Goal: Task Accomplishment & Management: Use online tool/utility

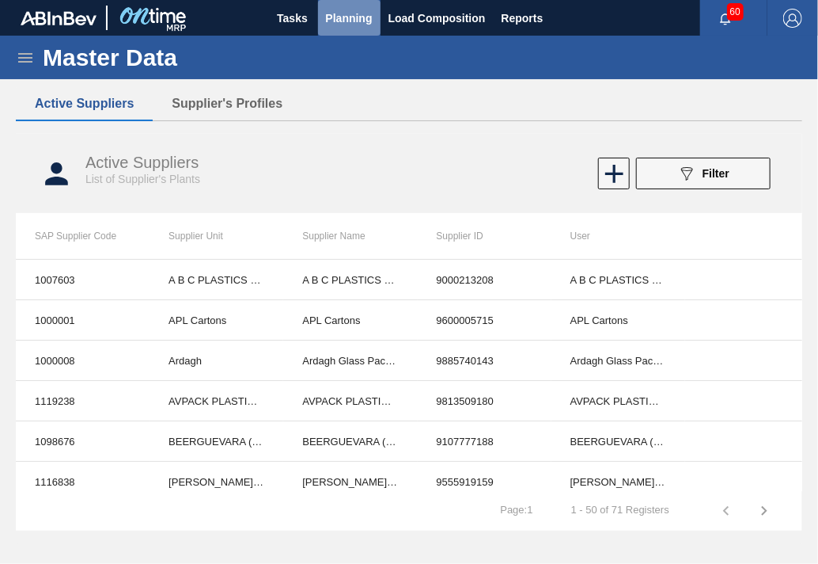
click at [358, 17] on span "Planning" at bounding box center [349, 18] width 47 height 19
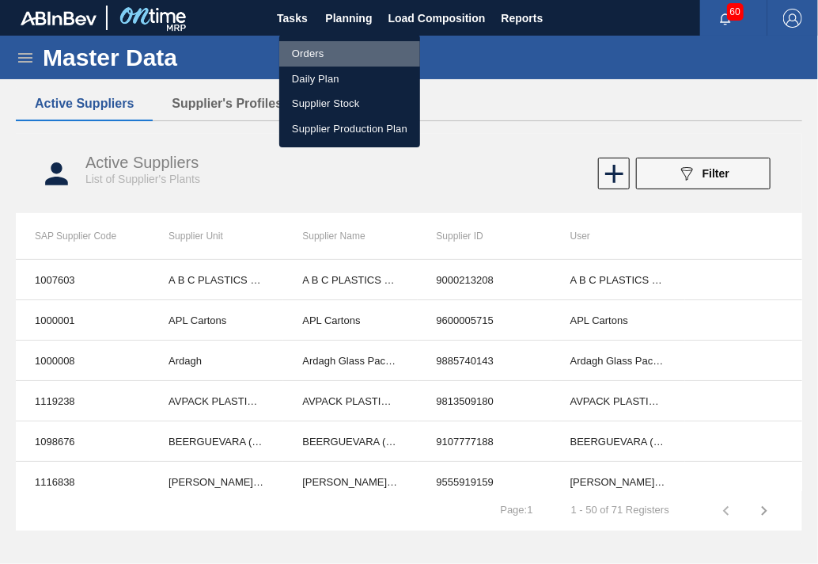
click at [310, 51] on li "Orders" at bounding box center [349, 53] width 141 height 25
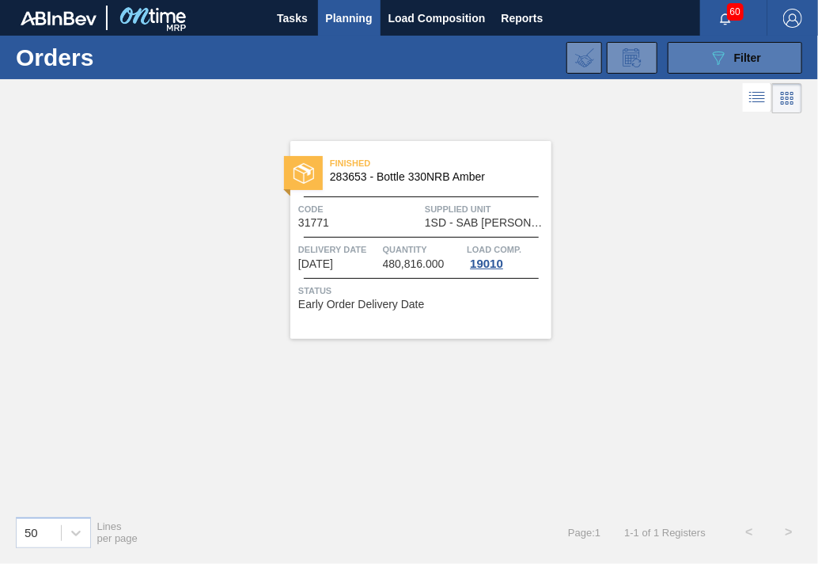
click at [746, 55] on span "Filter" at bounding box center [747, 57] width 27 height 13
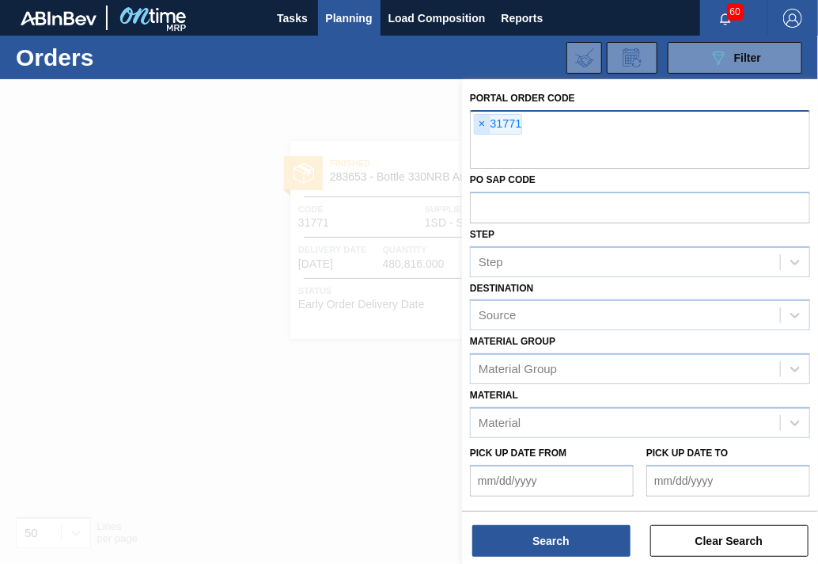
click at [484, 120] on span "×" at bounding box center [482, 124] width 15 height 19
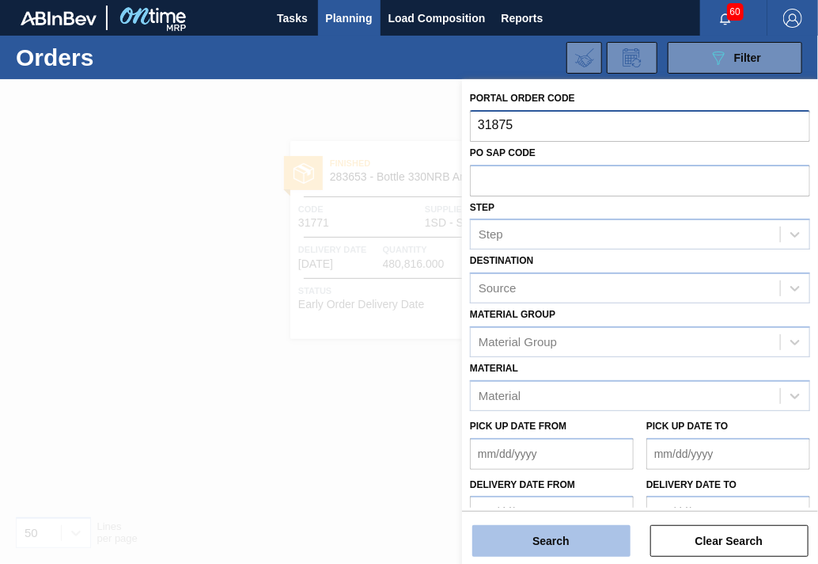
type input "31875"
click at [507, 544] on button "Search" at bounding box center [552, 541] width 158 height 32
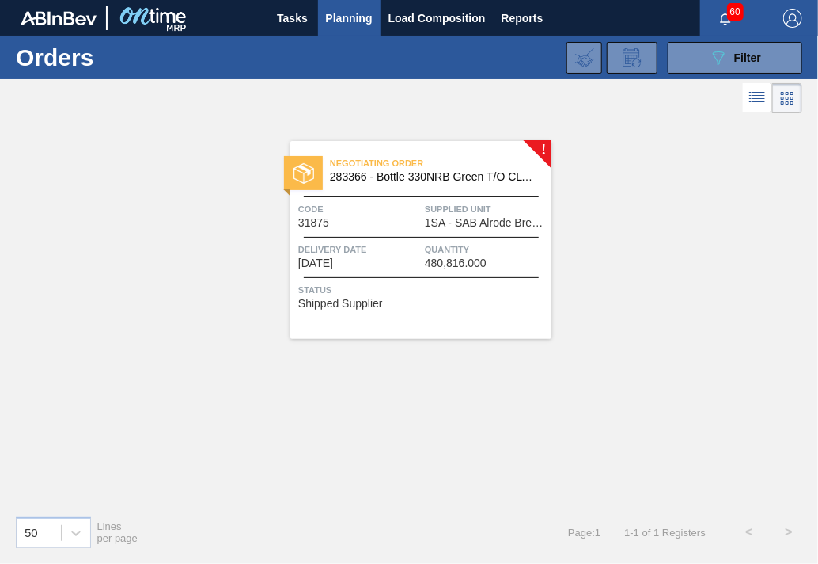
click at [389, 210] on span "Code" at bounding box center [359, 209] width 123 height 16
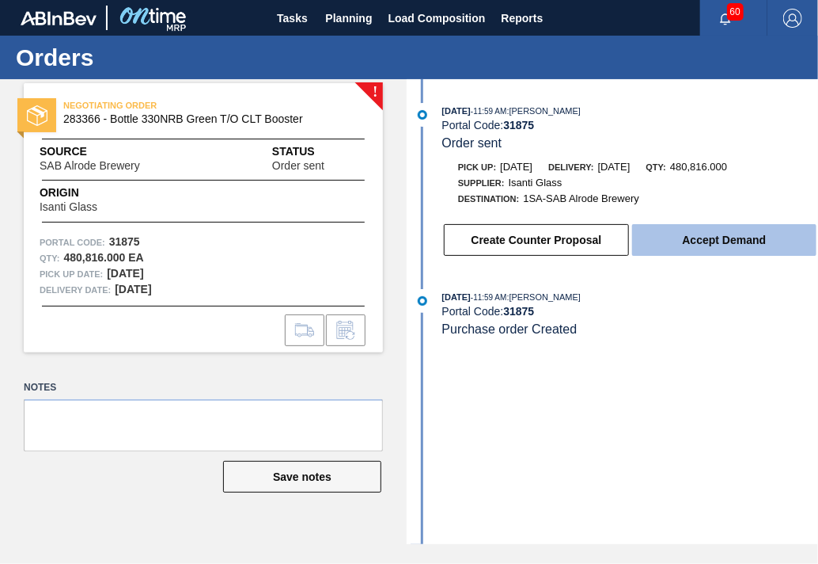
click at [684, 233] on button "Accept Demand" at bounding box center [724, 240] width 184 height 32
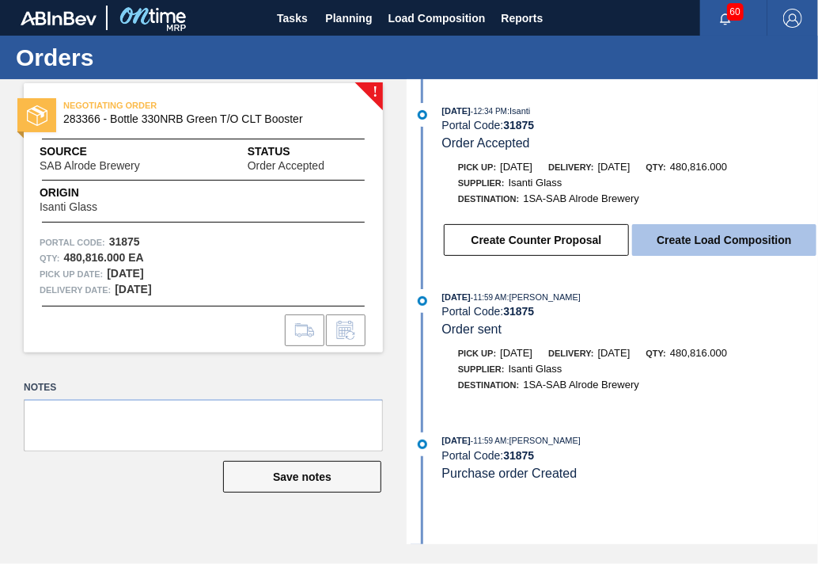
click at [731, 238] on button "Create Load Composition" at bounding box center [724, 240] width 184 height 32
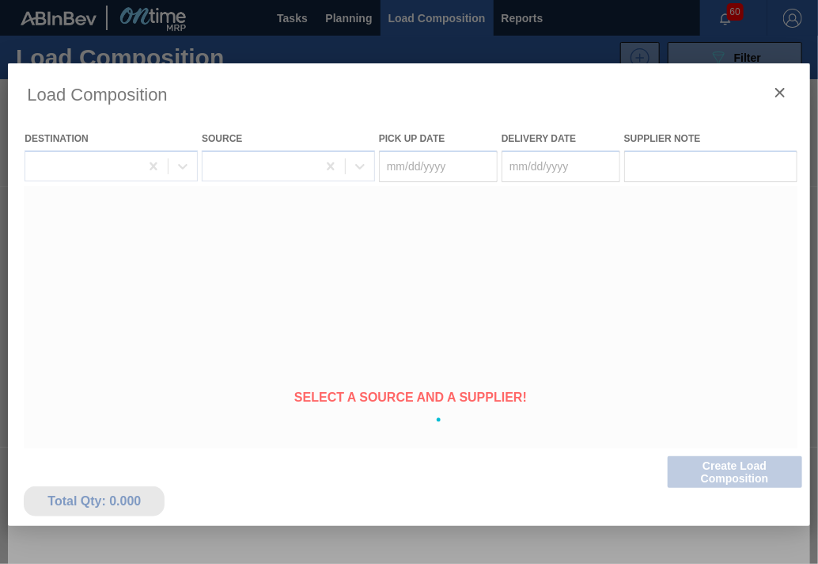
type Date "[DATE]"
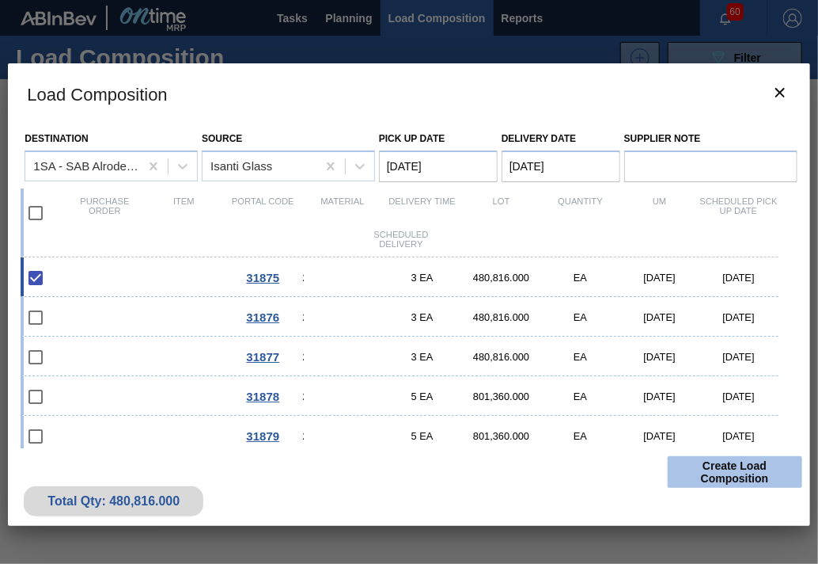
click at [730, 476] on button "Create Load Composition" at bounding box center [735, 472] width 135 height 32
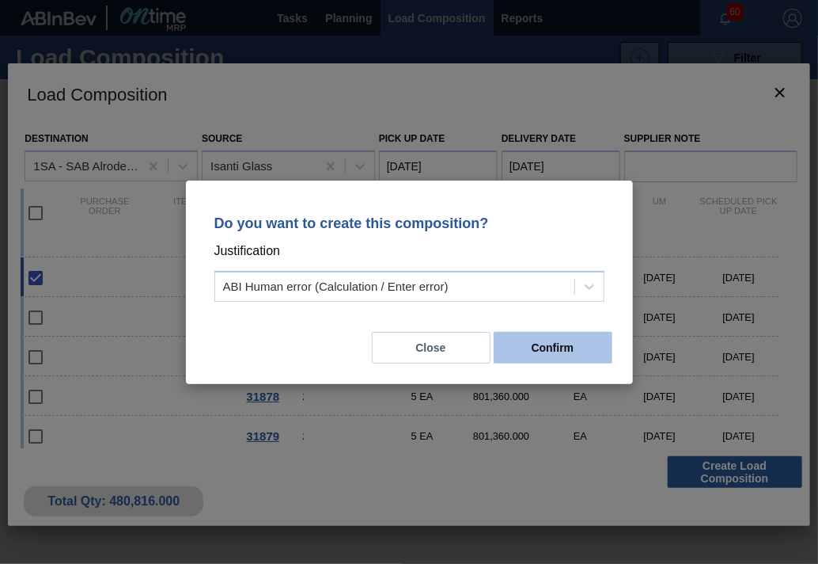
click at [568, 344] on button "Confirm" at bounding box center [553, 348] width 119 height 32
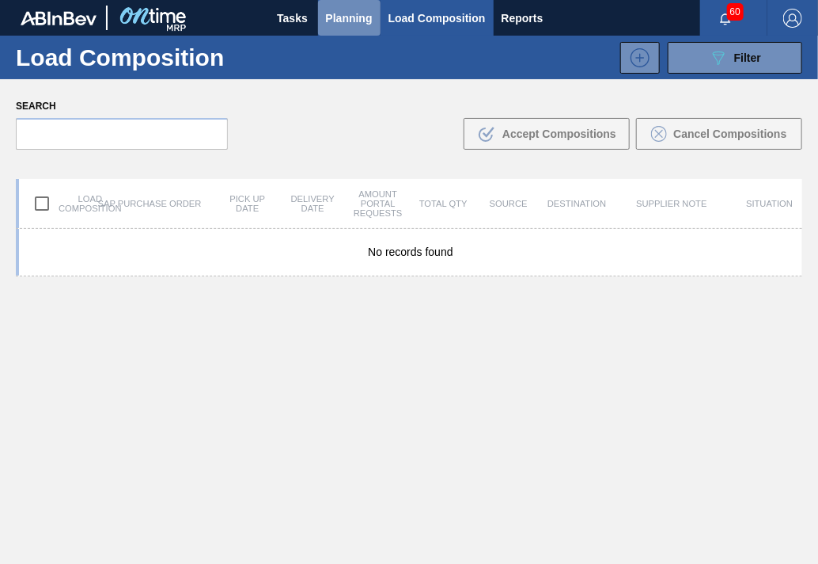
click at [355, 15] on span "Planning" at bounding box center [349, 18] width 47 height 19
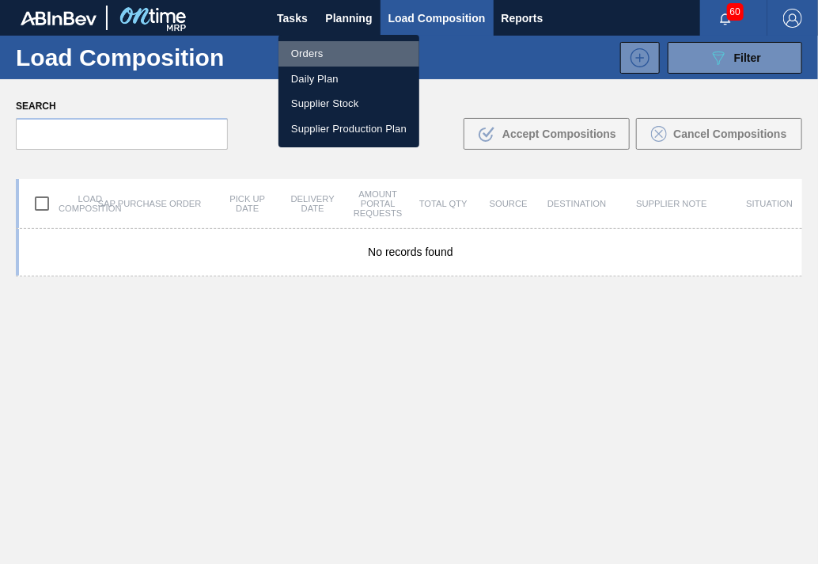
click at [320, 49] on li "Orders" at bounding box center [349, 53] width 141 height 25
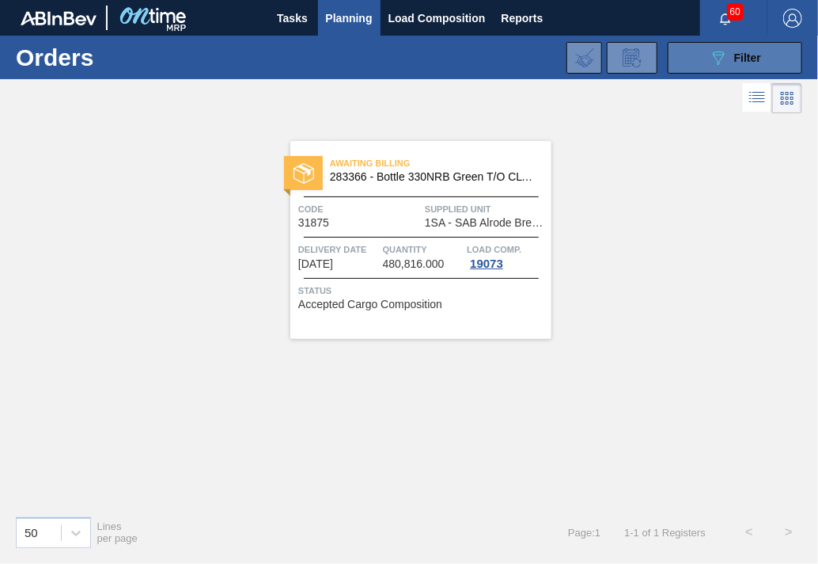
click at [736, 56] on span "Filter" at bounding box center [747, 57] width 27 height 13
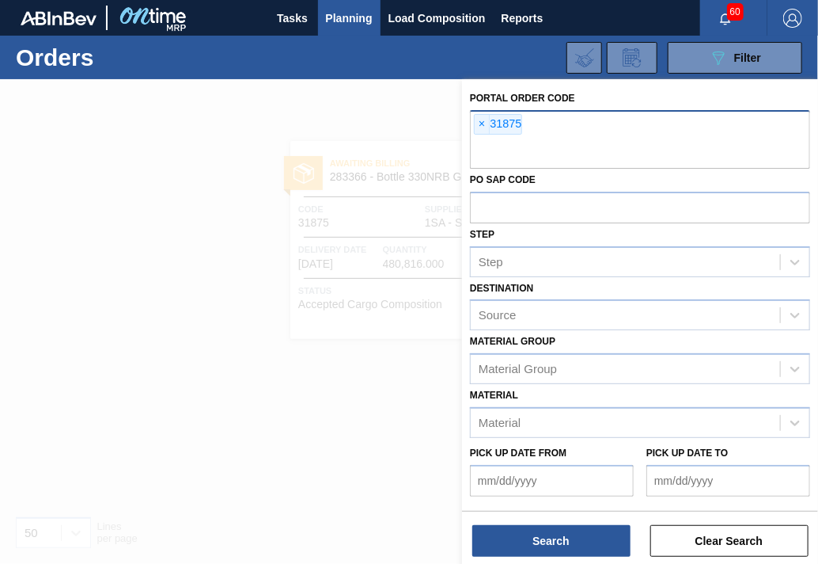
click at [530, 120] on div "× 31875" at bounding box center [640, 139] width 340 height 59
type input "31876"
click at [480, 123] on span "×" at bounding box center [482, 124] width 15 height 19
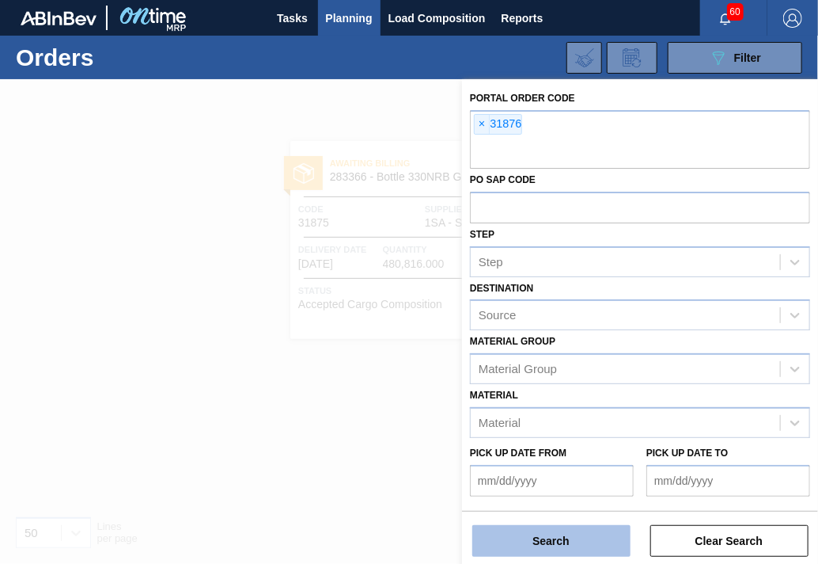
click at [583, 546] on button "Search" at bounding box center [552, 541] width 158 height 32
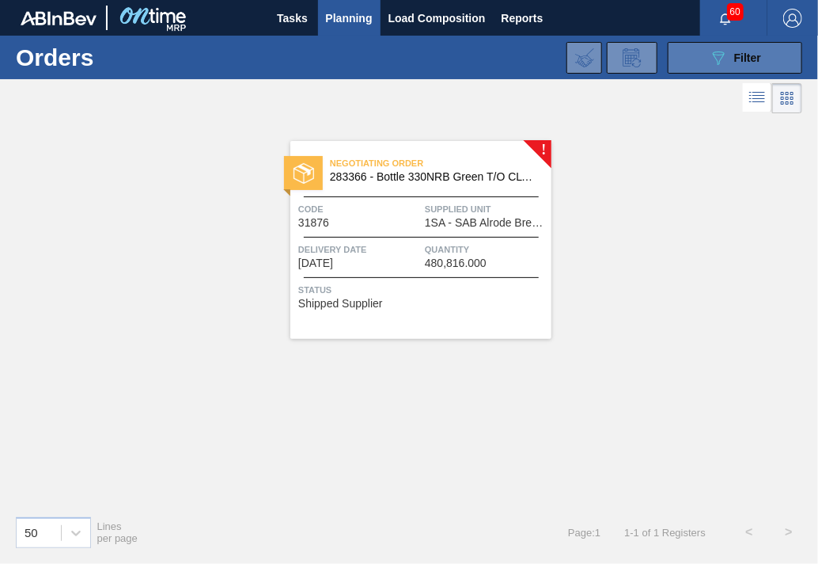
click at [752, 59] on span "Filter" at bounding box center [747, 57] width 27 height 13
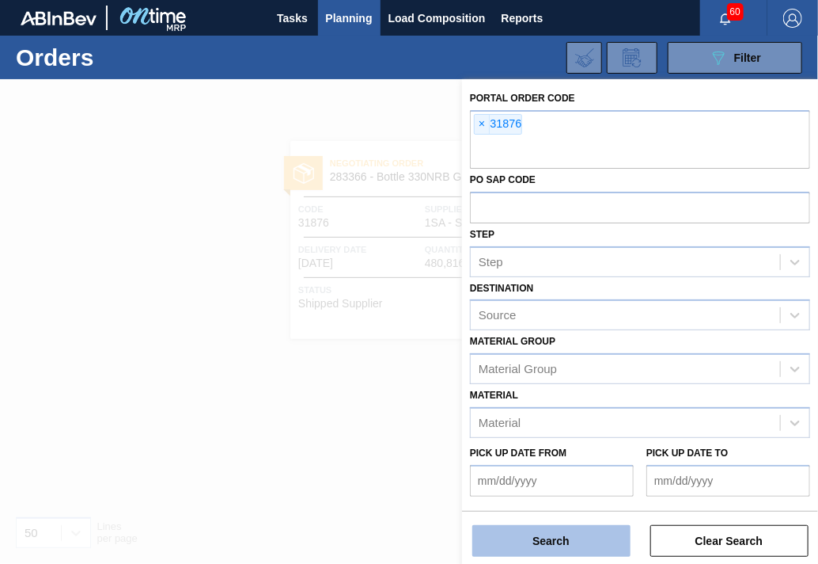
click at [597, 540] on button "Search" at bounding box center [552, 541] width 158 height 32
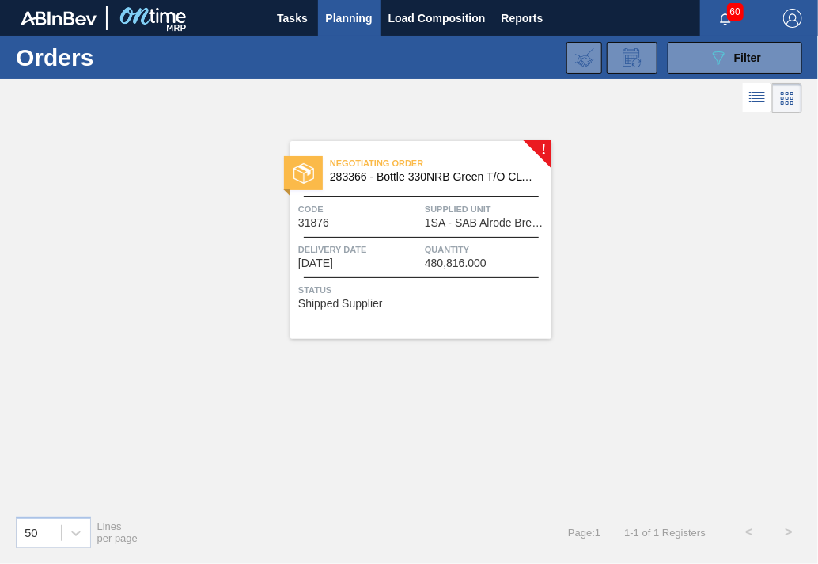
click at [440, 208] on span "Supplied Unit" at bounding box center [486, 209] width 123 height 16
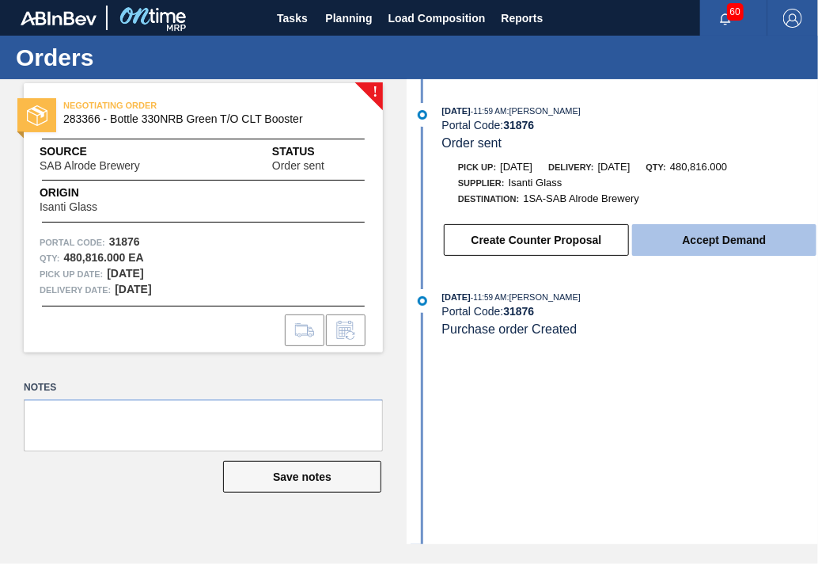
click at [679, 241] on button "Accept Demand" at bounding box center [724, 240] width 184 height 32
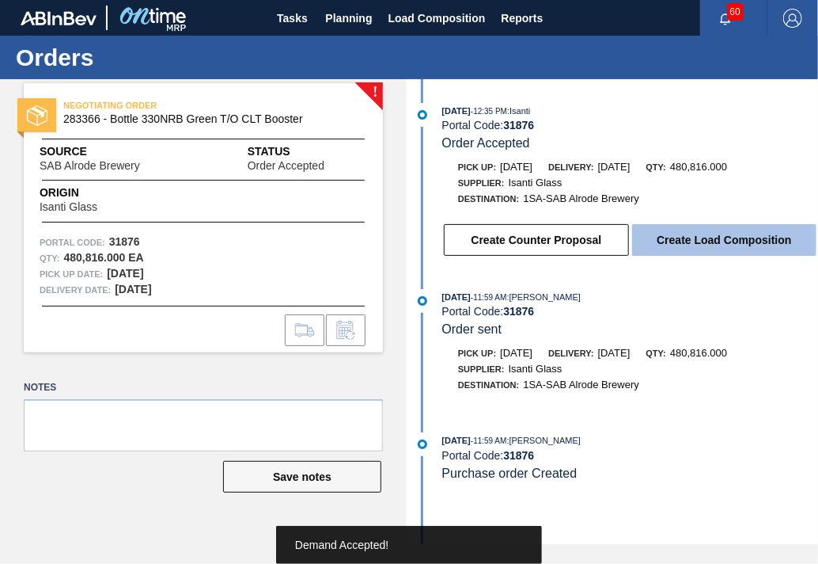
click at [685, 242] on button "Create Load Composition" at bounding box center [724, 240] width 184 height 32
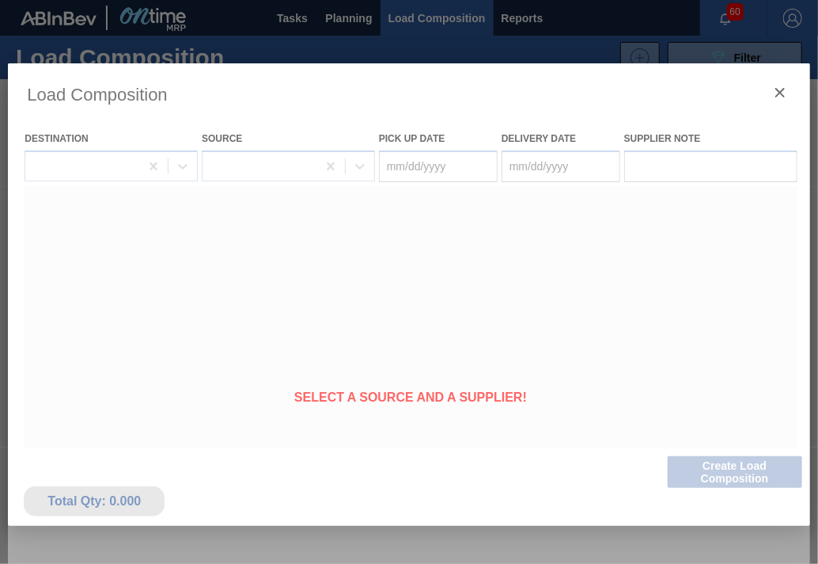
type Date "[DATE]"
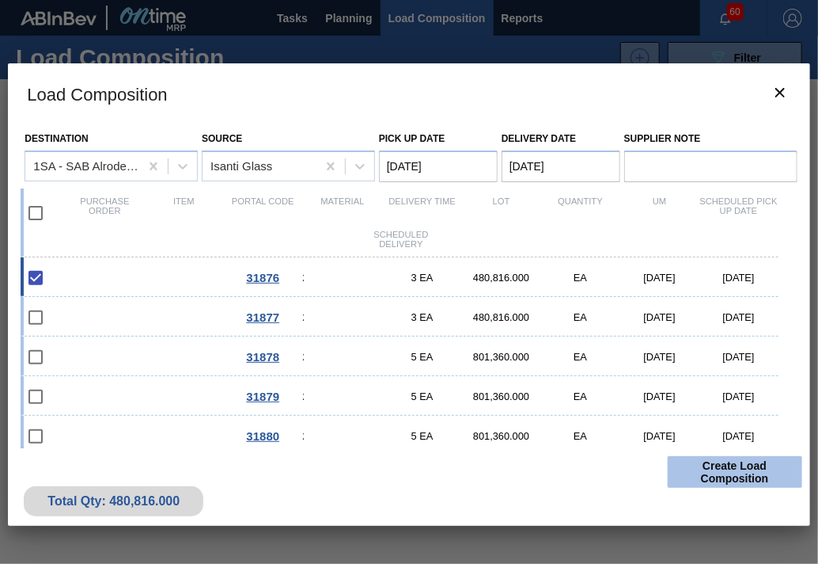
click at [731, 471] on button "Create Load Composition" at bounding box center [735, 472] width 135 height 32
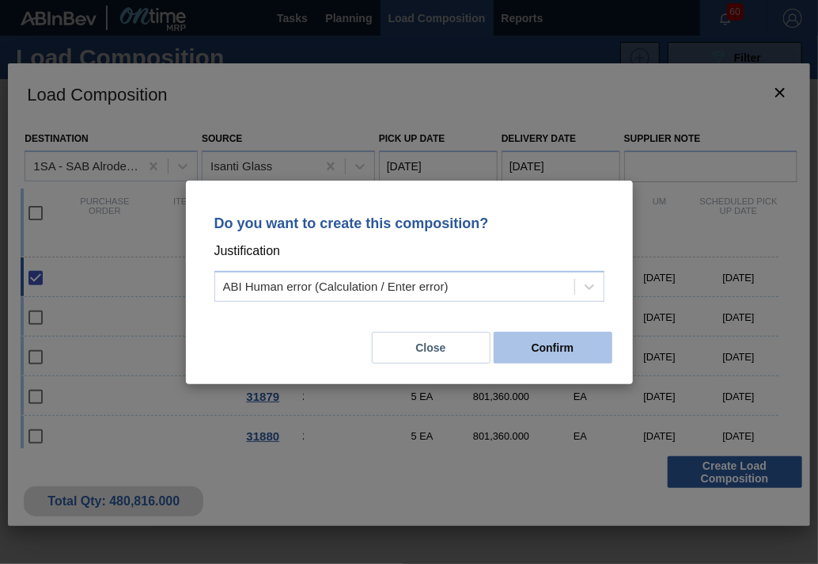
click at [583, 347] on button "Confirm" at bounding box center [553, 348] width 119 height 32
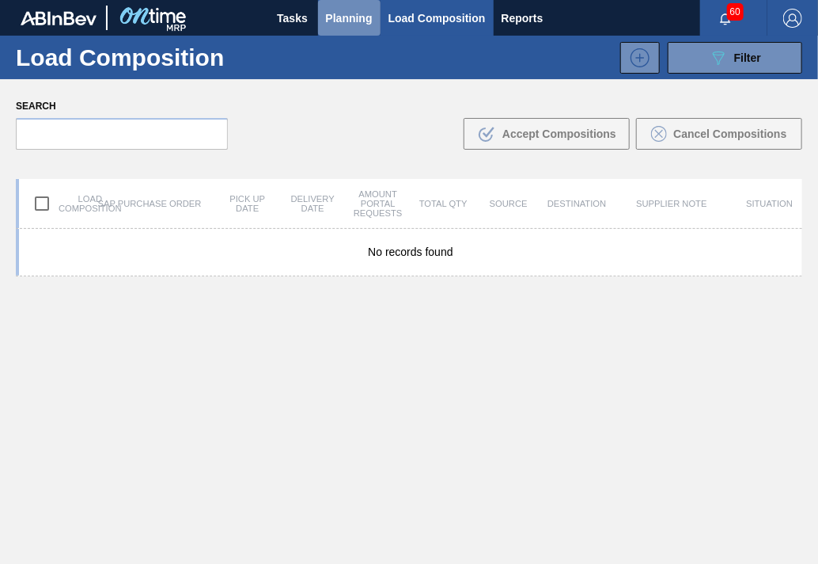
click at [336, 22] on span "Planning" at bounding box center [349, 18] width 47 height 19
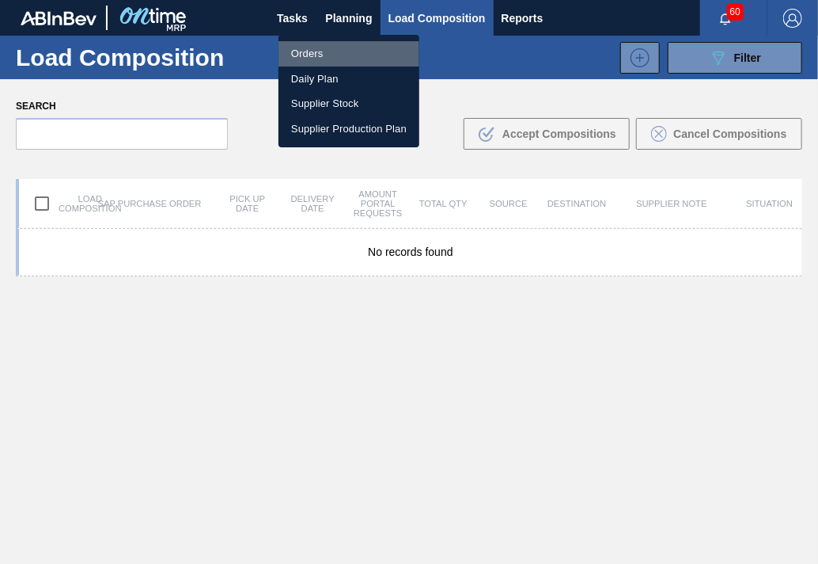
click at [315, 50] on li "Orders" at bounding box center [349, 53] width 141 height 25
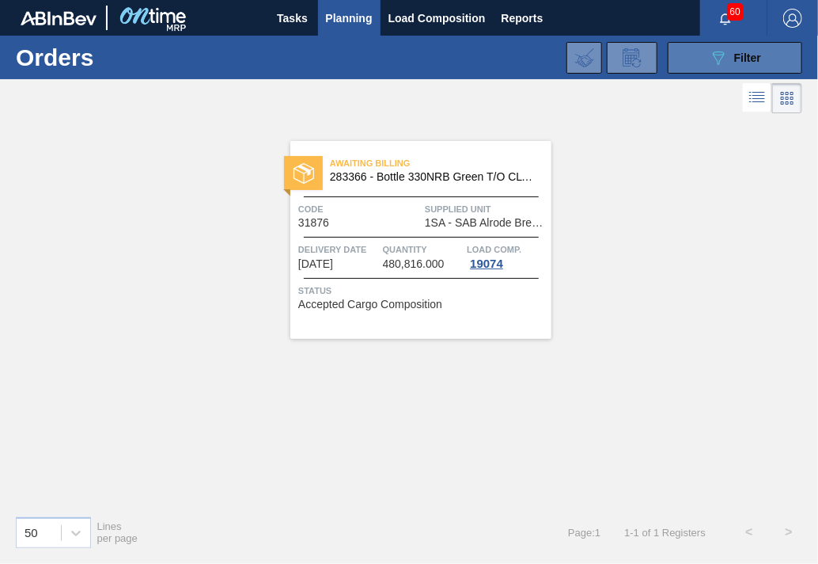
click at [718, 63] on icon "089F7B8B-B2A5-4AFE-B5C0-19BA573D28AC" at bounding box center [718, 57] width 19 height 19
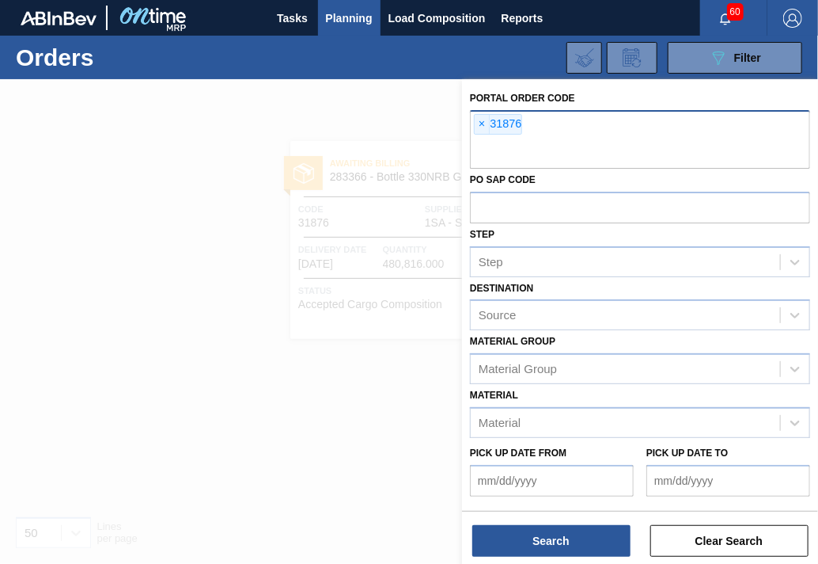
click at [517, 152] on input "text" at bounding box center [640, 154] width 340 height 30
type input "31877"
click at [484, 119] on span "×" at bounding box center [482, 124] width 15 height 19
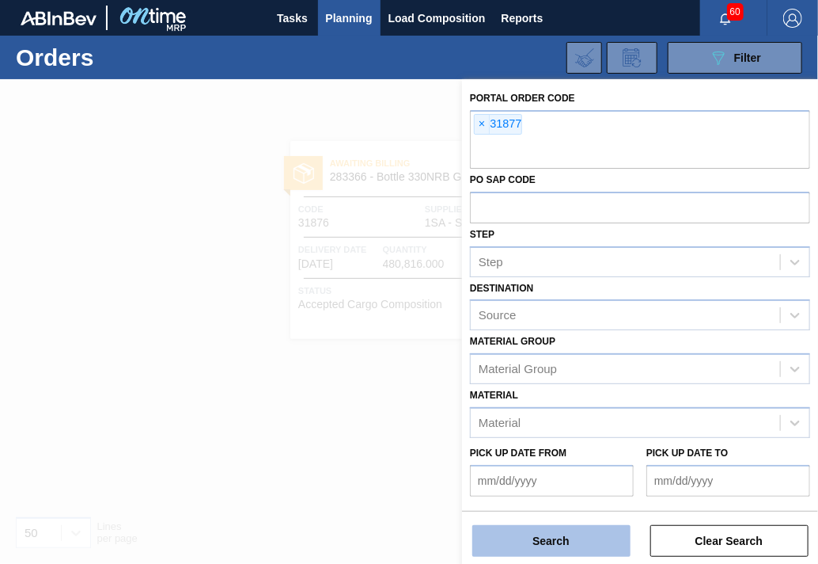
click at [570, 536] on button "Search" at bounding box center [552, 541] width 158 height 32
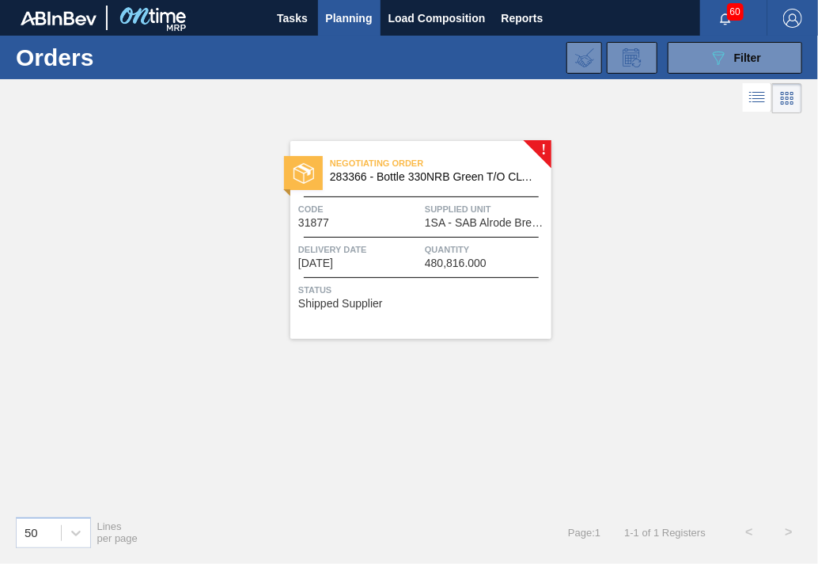
click at [433, 218] on span "1SA - SAB Alrode Brewery" at bounding box center [486, 223] width 123 height 12
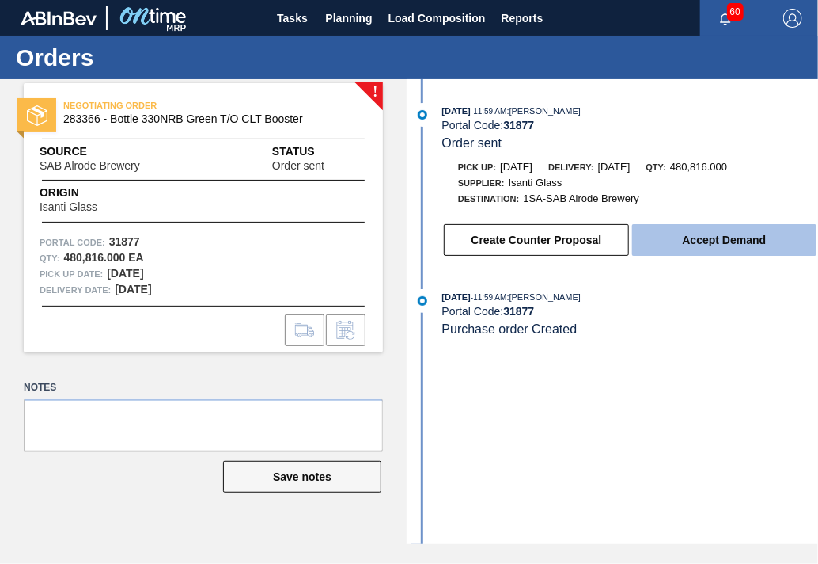
click at [744, 241] on button "Accept Demand" at bounding box center [724, 240] width 184 height 32
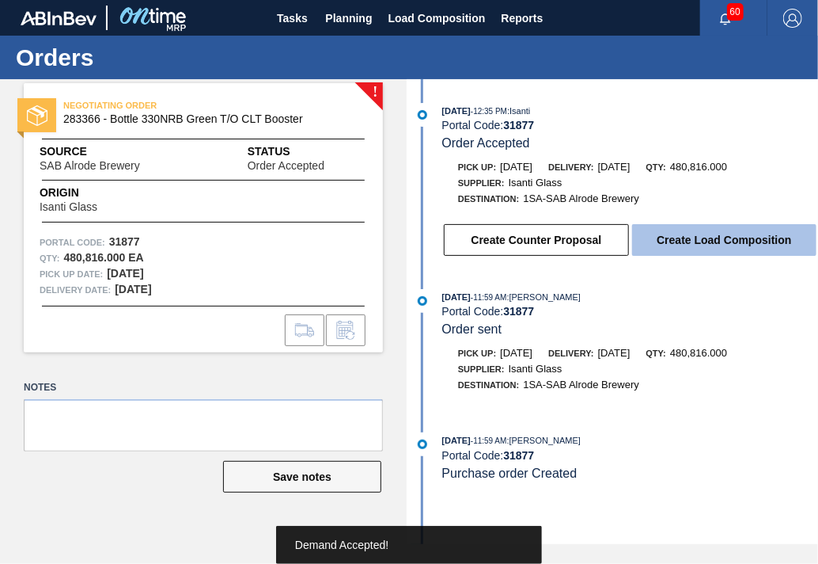
click at [742, 241] on button "Create Load Composition" at bounding box center [724, 240] width 184 height 32
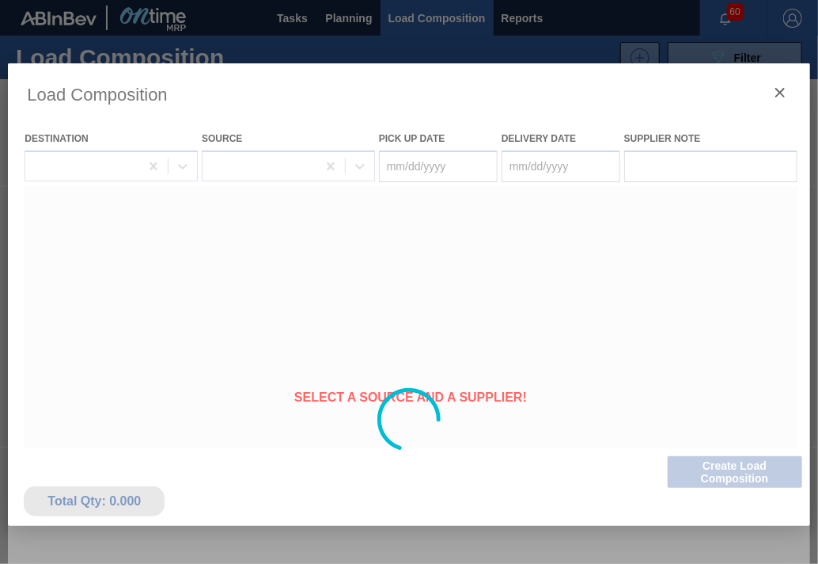
type Date "[DATE]"
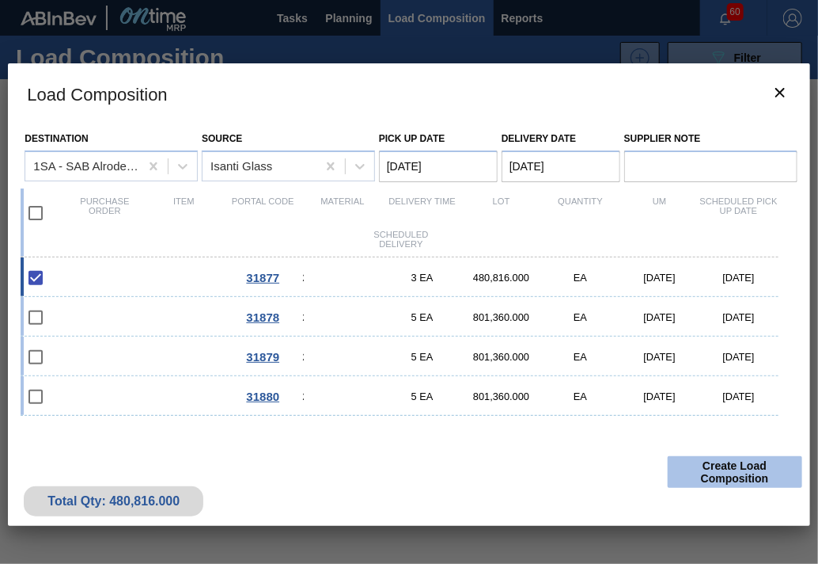
click at [742, 471] on button "Create Load Composition" at bounding box center [735, 472] width 135 height 32
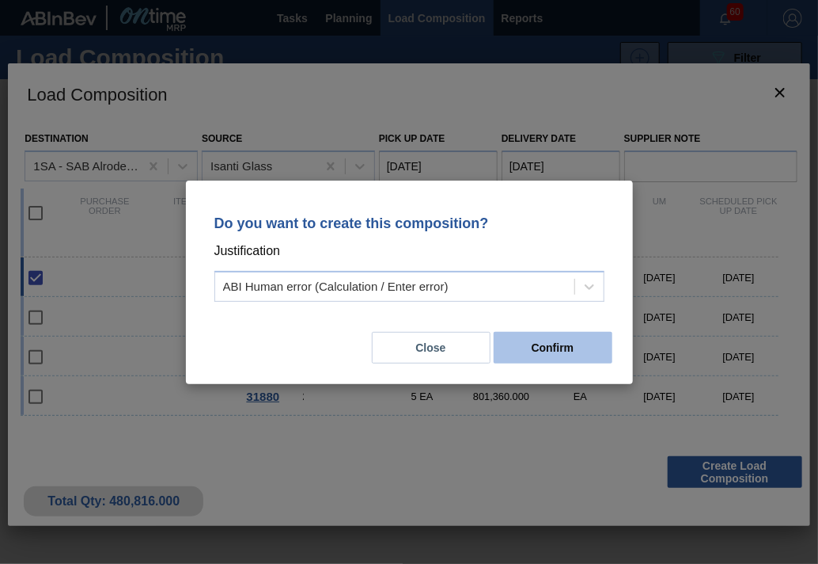
click at [536, 352] on button "Confirm" at bounding box center [553, 348] width 119 height 32
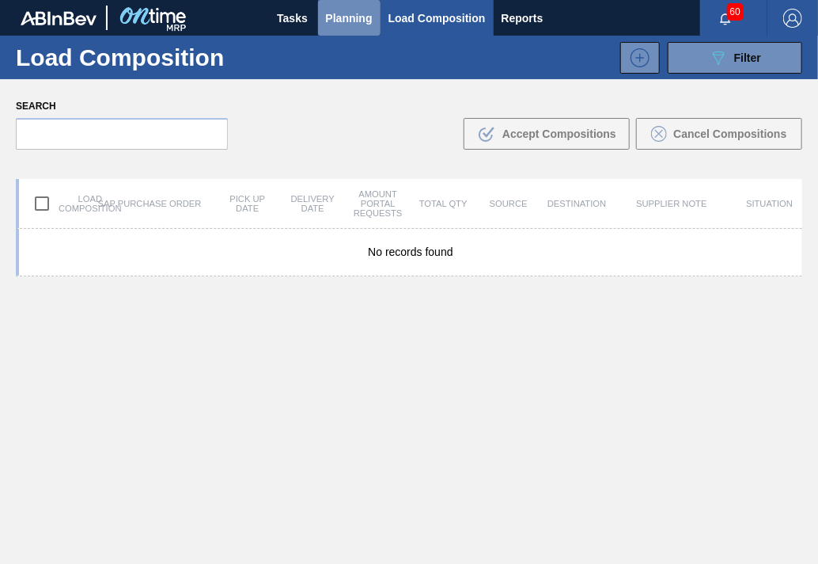
click at [355, 18] on span "Planning" at bounding box center [349, 18] width 47 height 19
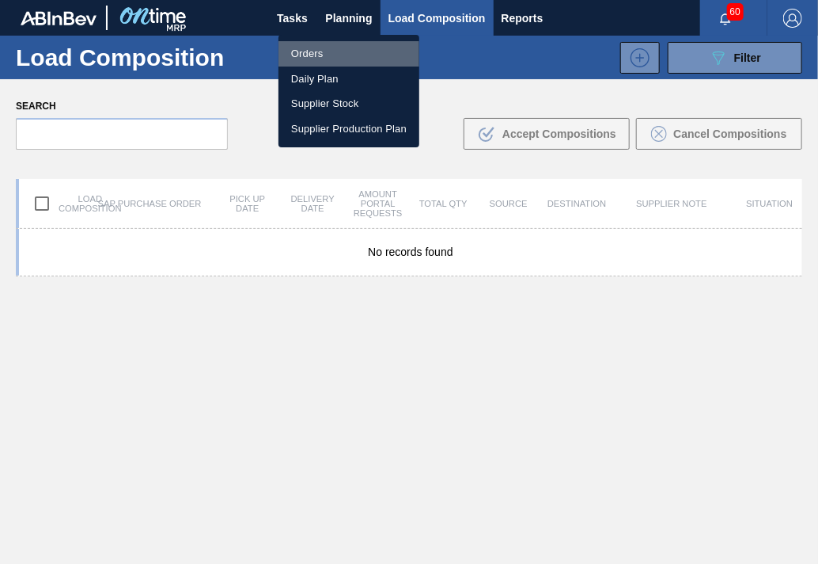
click at [309, 58] on li "Orders" at bounding box center [349, 53] width 141 height 25
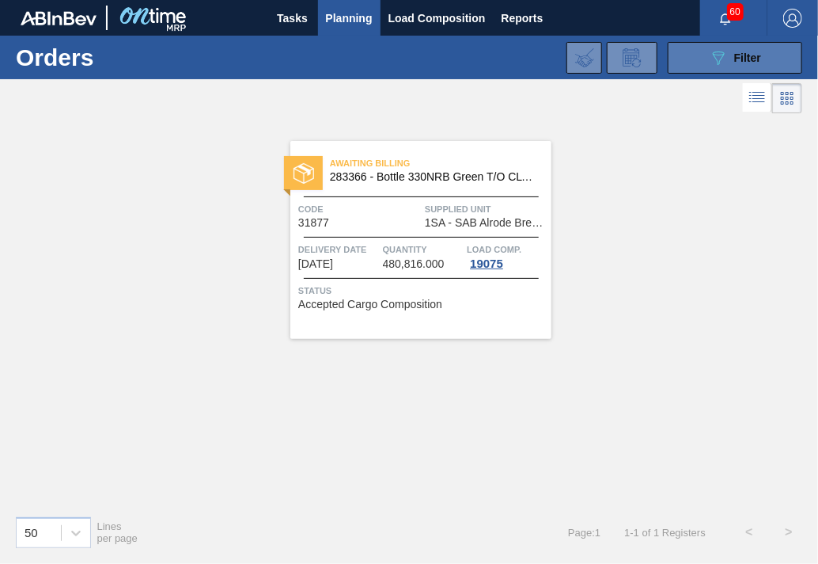
click at [734, 61] on span "Filter" at bounding box center [747, 57] width 27 height 13
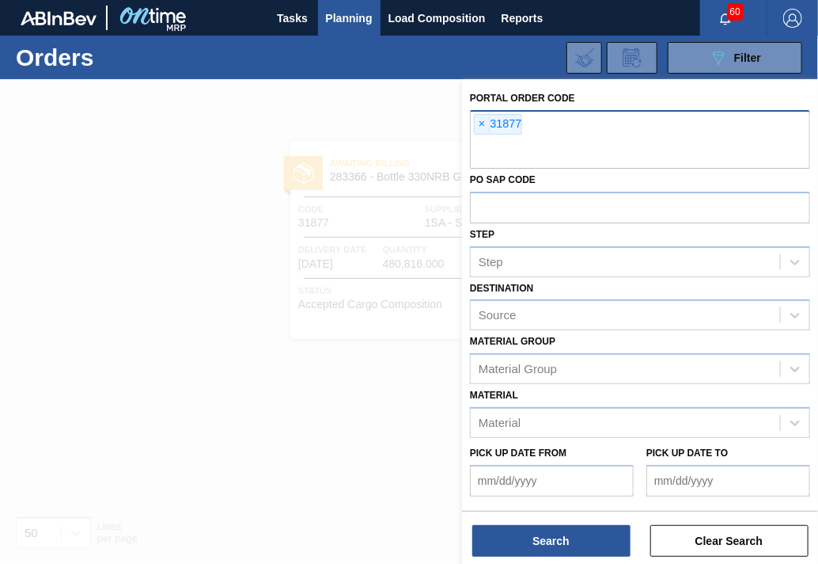
click at [488, 156] on input "text" at bounding box center [640, 154] width 340 height 30
type input "31878"
click at [481, 122] on span "×" at bounding box center [482, 124] width 15 height 19
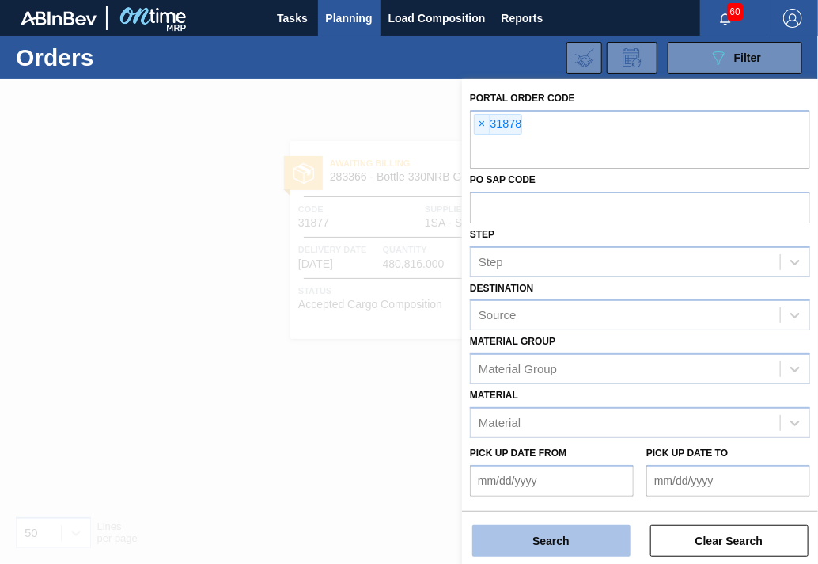
click at [516, 543] on button "Search" at bounding box center [552, 541] width 158 height 32
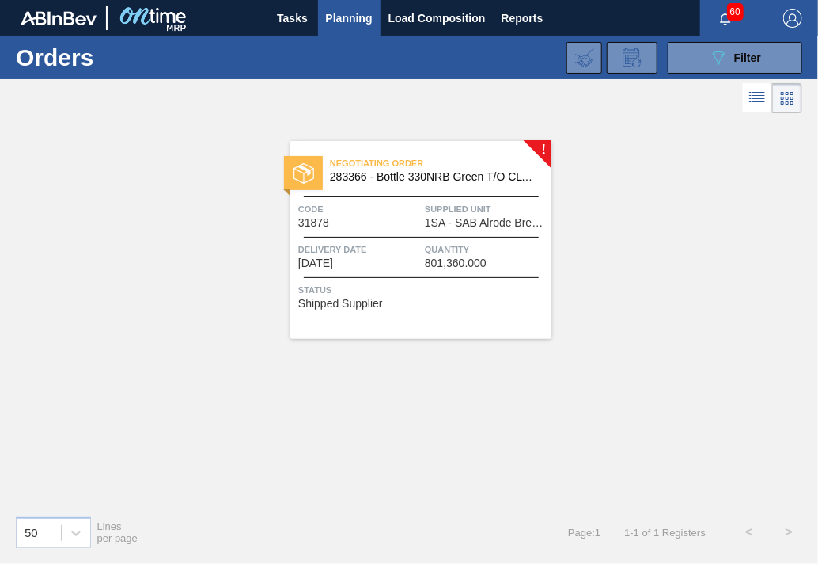
click at [437, 217] on span "1SA - SAB Alrode Brewery" at bounding box center [486, 223] width 123 height 12
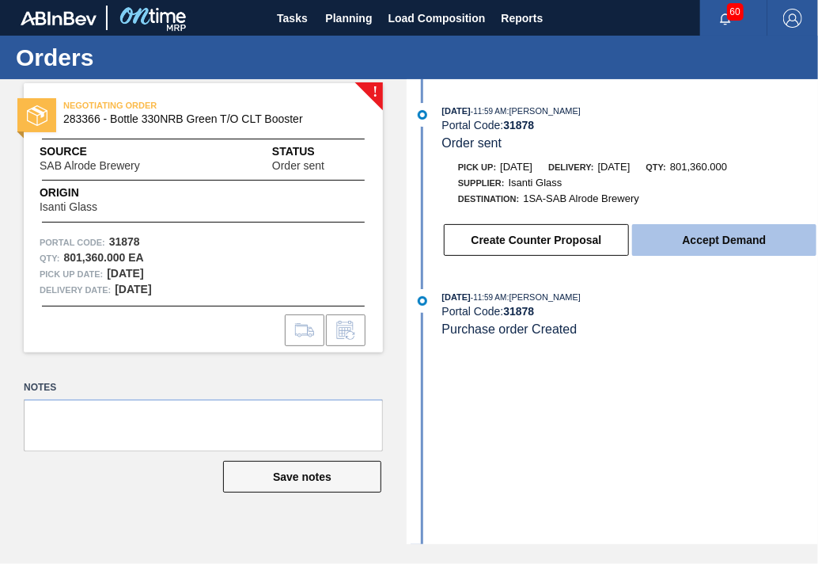
click at [705, 239] on button "Accept Demand" at bounding box center [724, 240] width 184 height 32
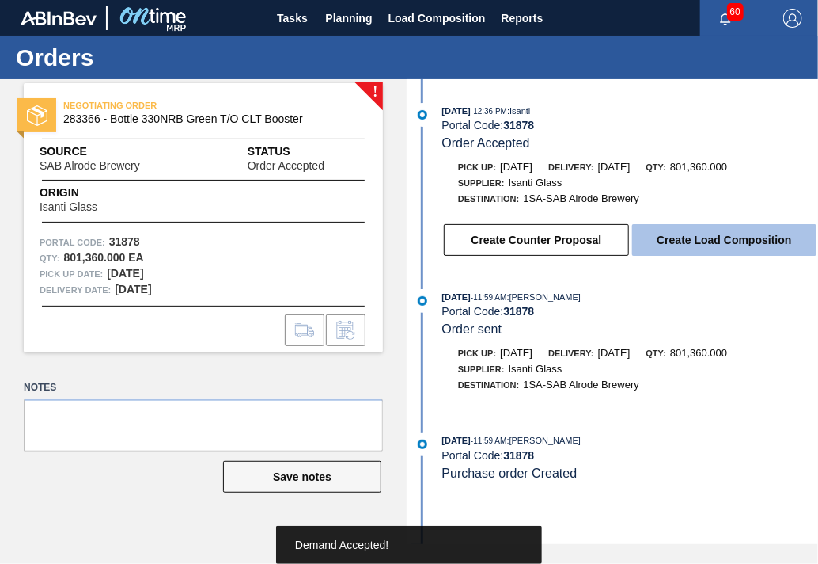
click at [704, 240] on button "Create Load Composition" at bounding box center [724, 240] width 184 height 32
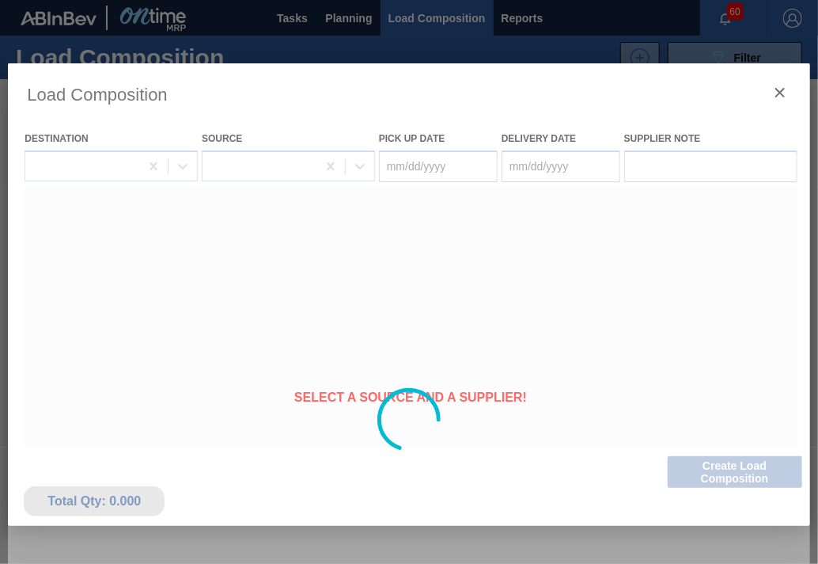
type Date "[DATE]"
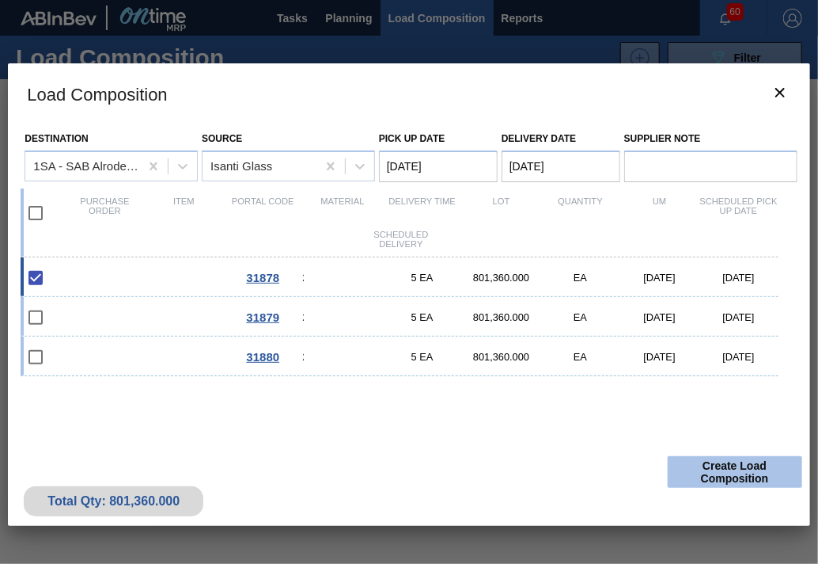
click at [736, 465] on button "Create Load Composition" at bounding box center [735, 472] width 135 height 32
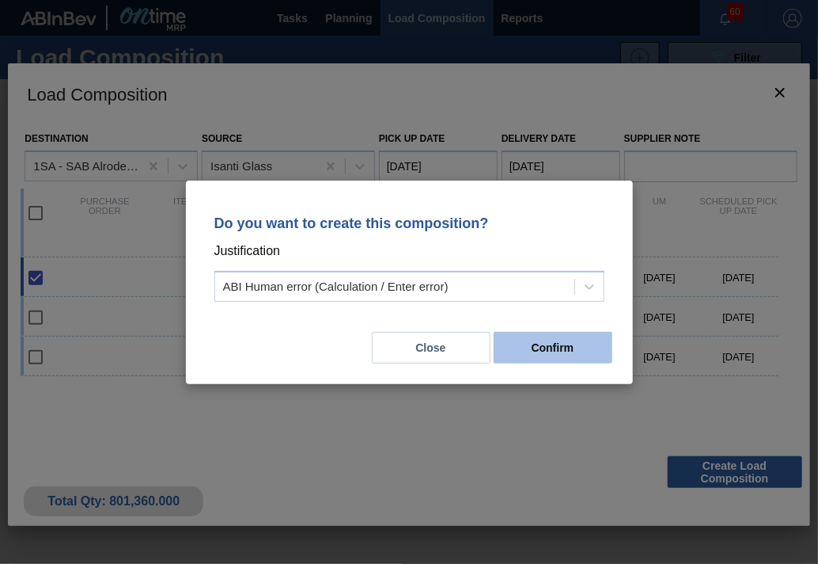
click at [552, 347] on button "Confirm" at bounding box center [553, 348] width 119 height 32
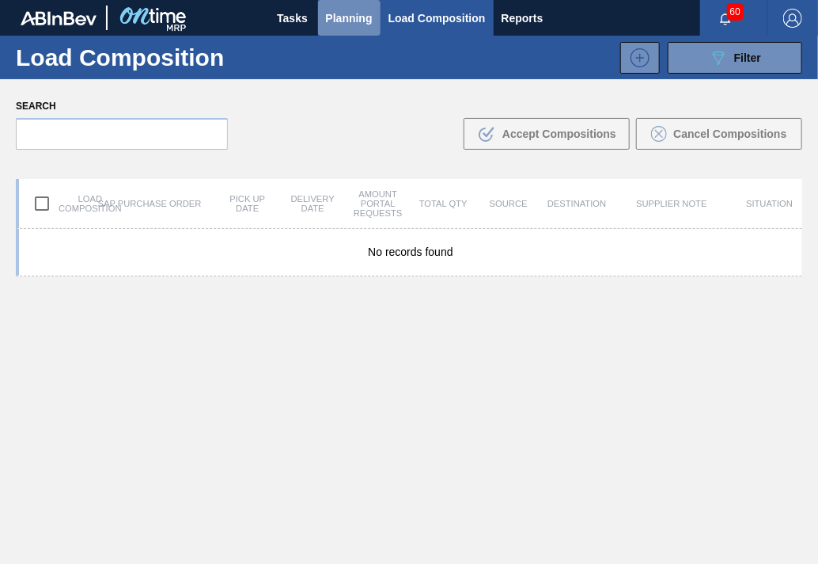
click at [339, 17] on span "Planning" at bounding box center [349, 18] width 47 height 19
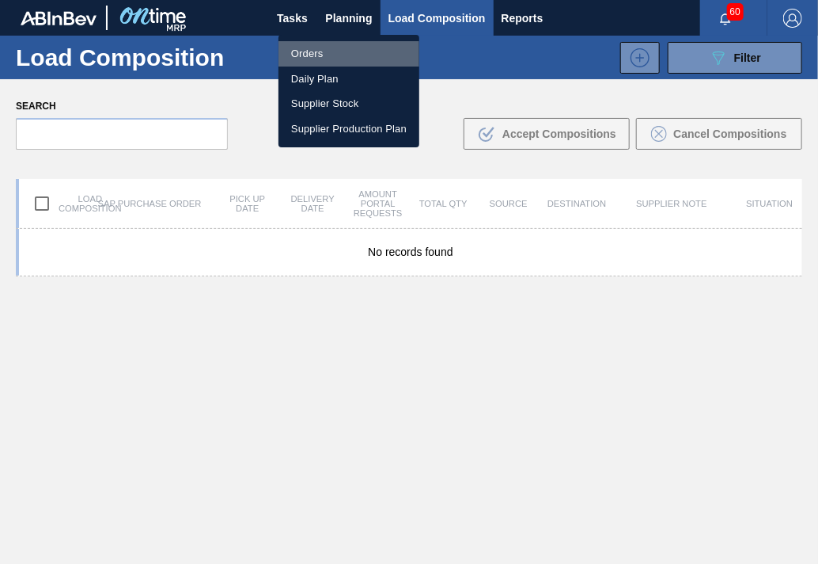
click at [316, 51] on li "Orders" at bounding box center [349, 53] width 141 height 25
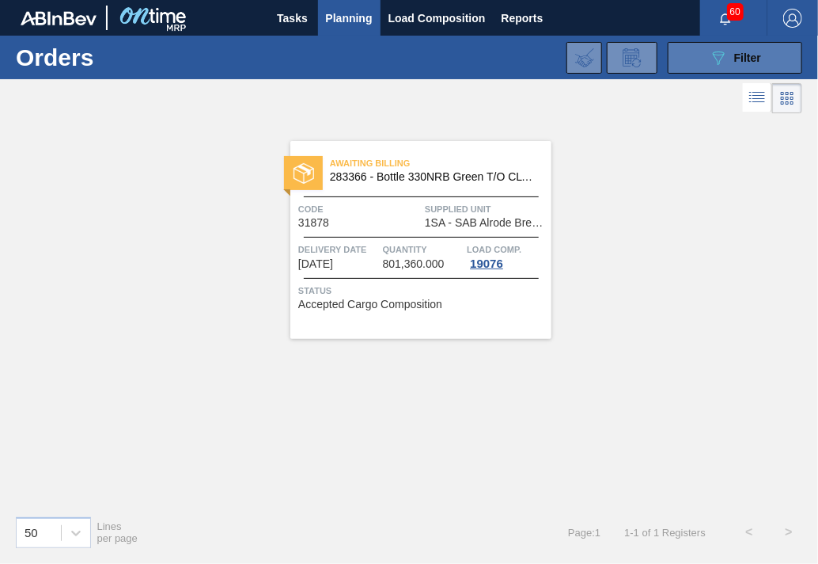
click at [731, 53] on div "089F7B8B-B2A5-4AFE-B5C0-19BA573D28AC Filter" at bounding box center [735, 57] width 52 height 19
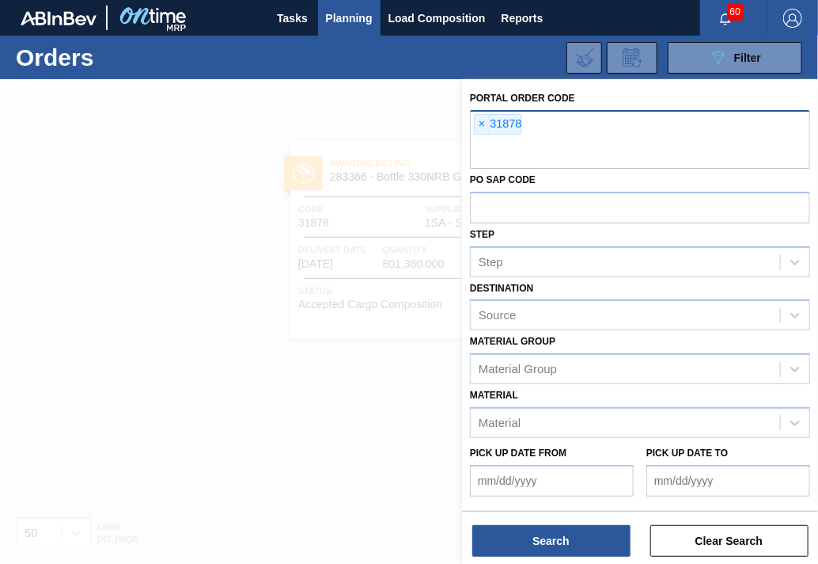
click at [499, 151] on input "text" at bounding box center [640, 154] width 340 height 30
type input "31879"
click at [483, 120] on span "×" at bounding box center [482, 124] width 15 height 19
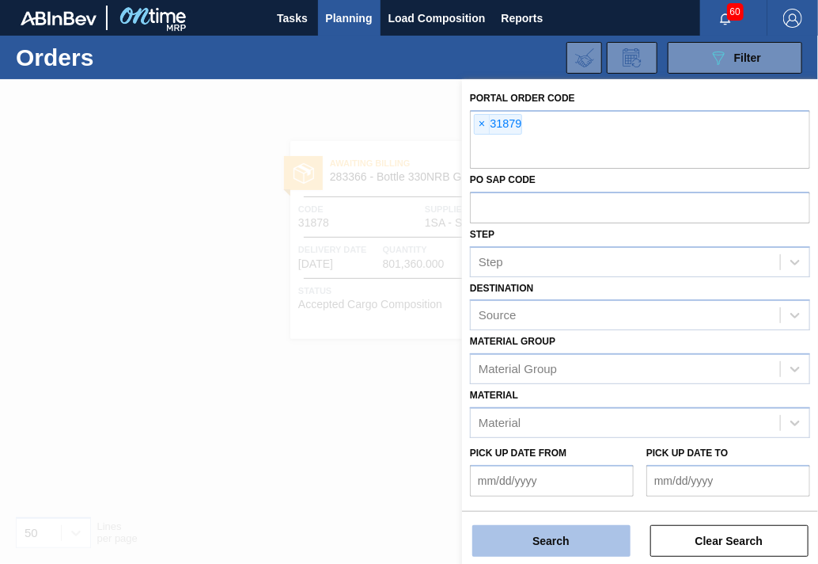
click at [522, 550] on button "Search" at bounding box center [552, 541] width 158 height 32
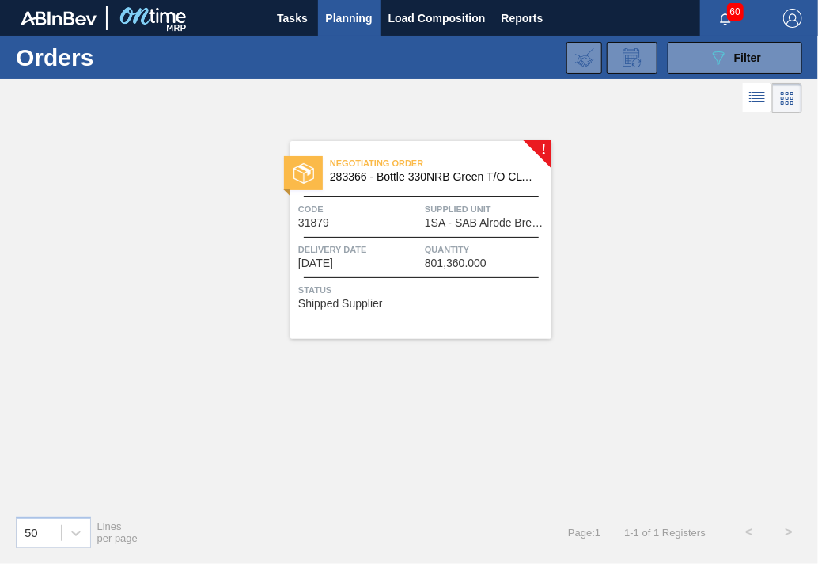
click at [431, 214] on span "Supplied Unit" at bounding box center [486, 209] width 123 height 16
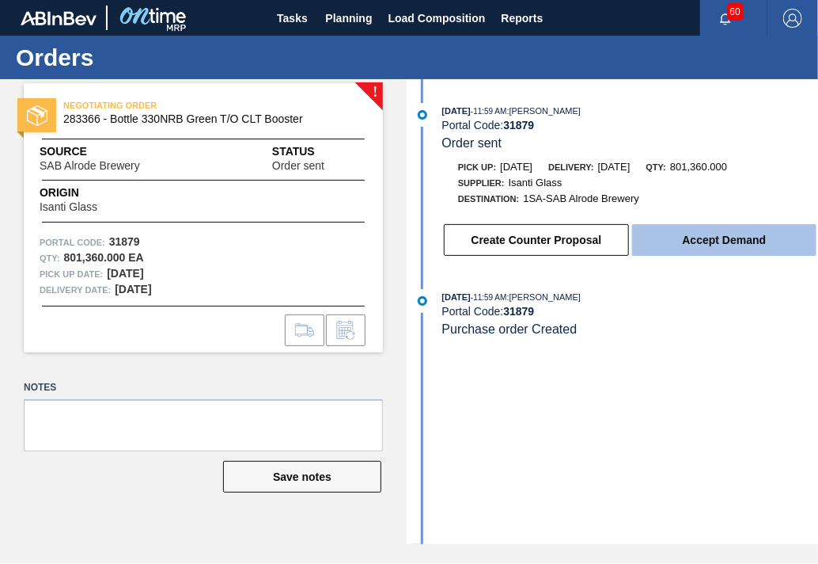
click at [665, 237] on button "Accept Demand" at bounding box center [724, 240] width 184 height 32
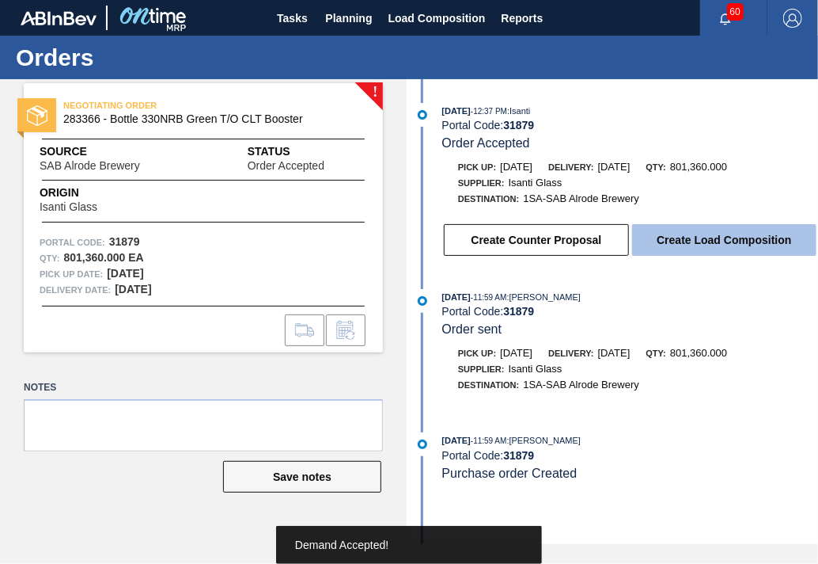
click at [664, 238] on button "Create Load Composition" at bounding box center [724, 240] width 184 height 32
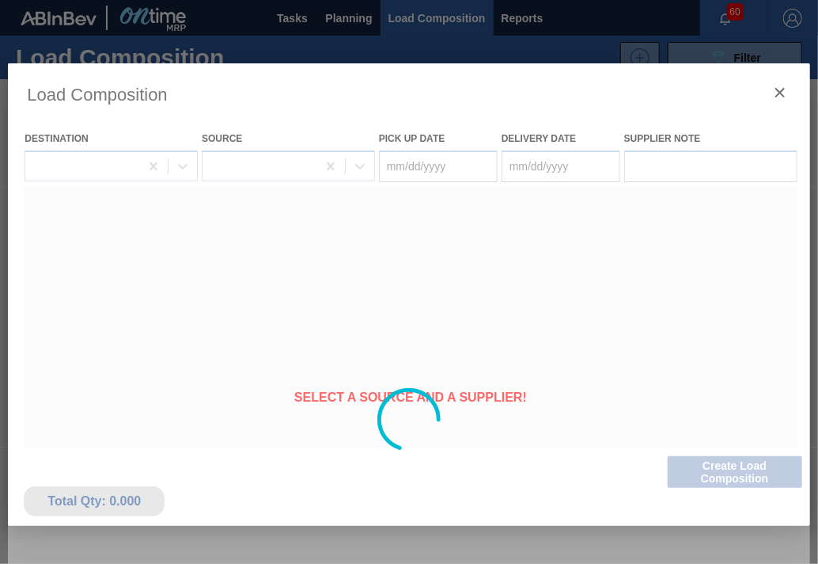
type Date "[DATE]"
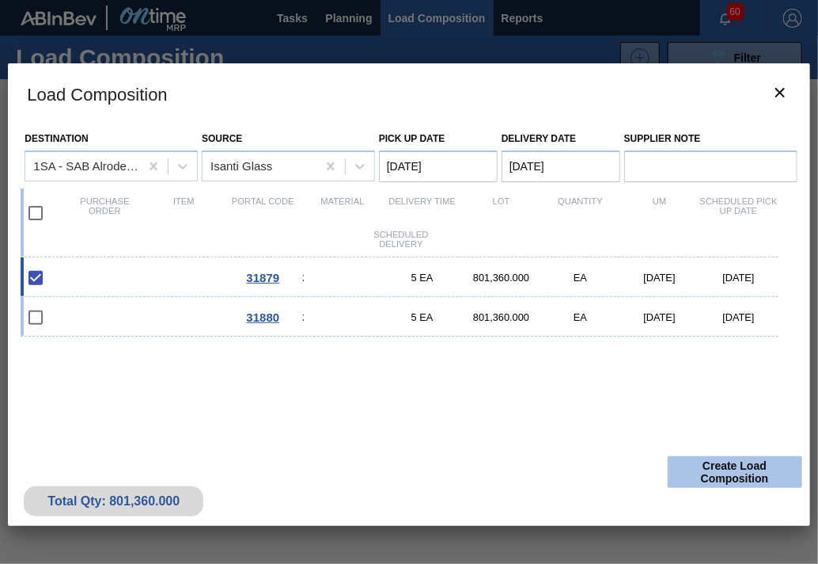
click at [716, 472] on button "Create Load Composition" at bounding box center [735, 472] width 135 height 32
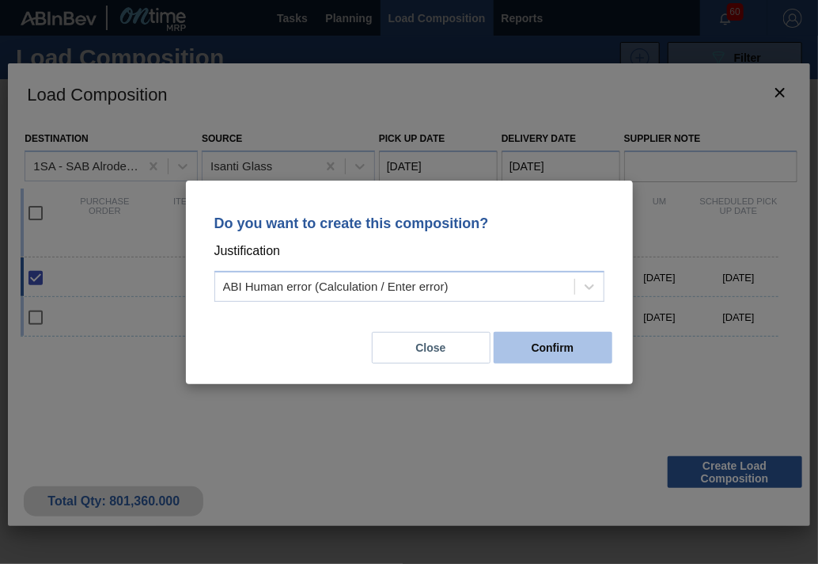
click at [566, 351] on button "Confirm" at bounding box center [553, 348] width 119 height 32
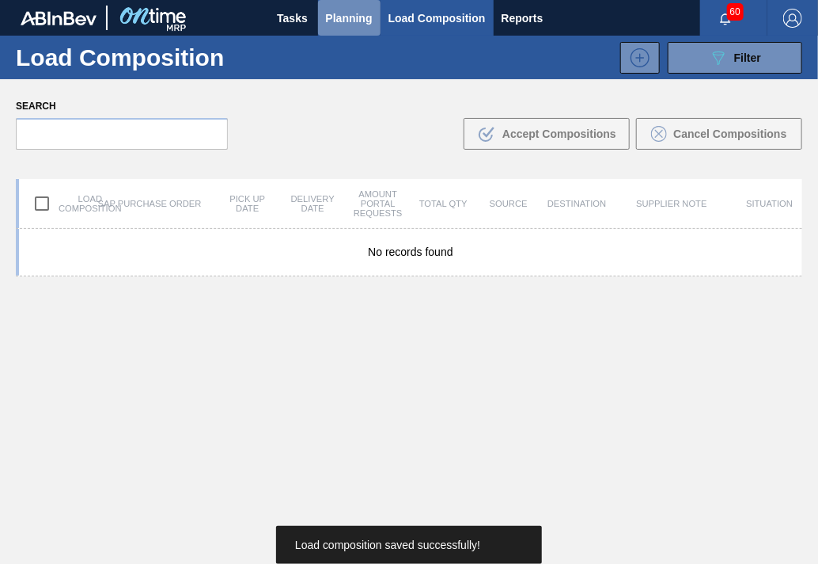
click at [339, 20] on span "Planning" at bounding box center [349, 18] width 47 height 19
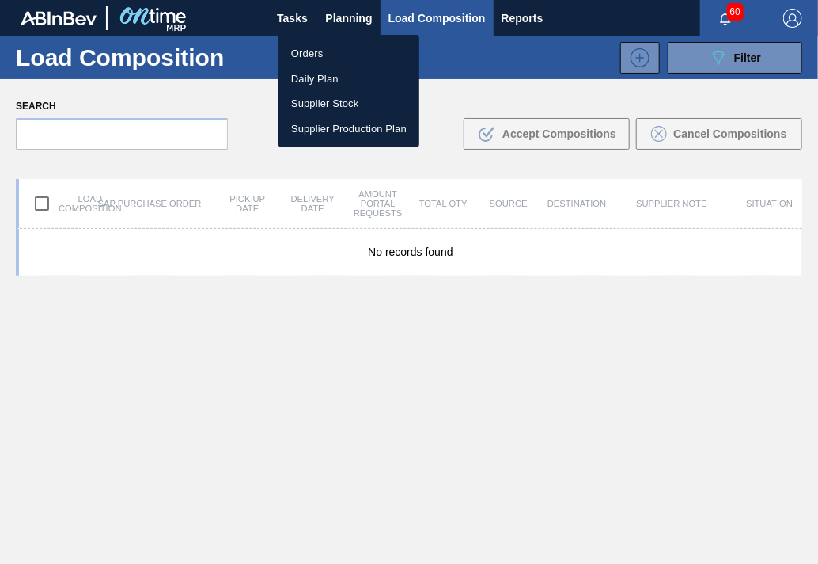
click at [307, 53] on li "Orders" at bounding box center [349, 53] width 141 height 25
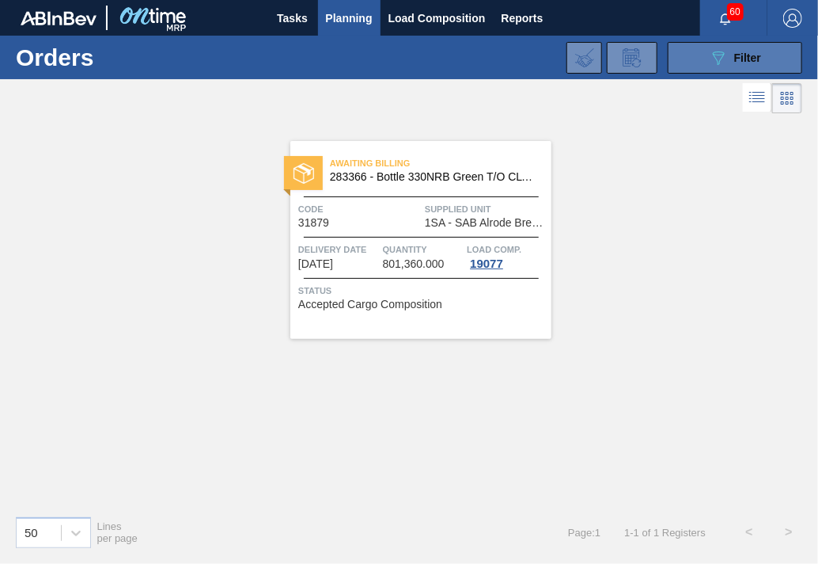
click at [765, 59] on button "089F7B8B-B2A5-4AFE-B5C0-19BA573D28AC Filter" at bounding box center [735, 58] width 135 height 32
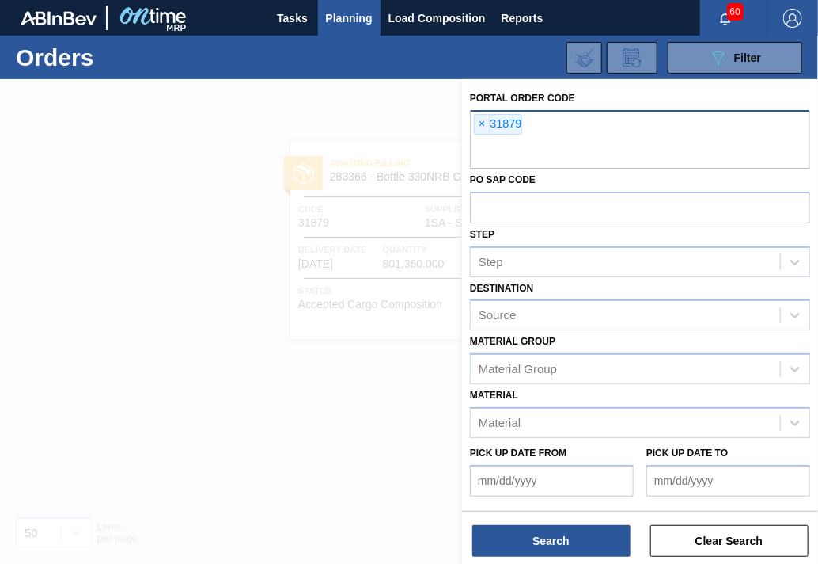
click at [501, 154] on input "text" at bounding box center [640, 154] width 340 height 30
type input "31880"
click at [480, 121] on span "×" at bounding box center [482, 124] width 15 height 19
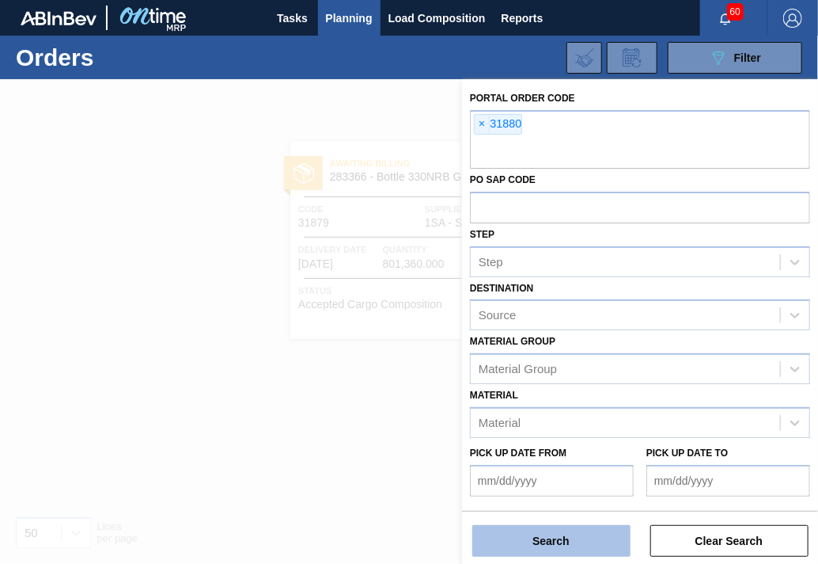
click at [576, 540] on button "Search" at bounding box center [552, 541] width 158 height 32
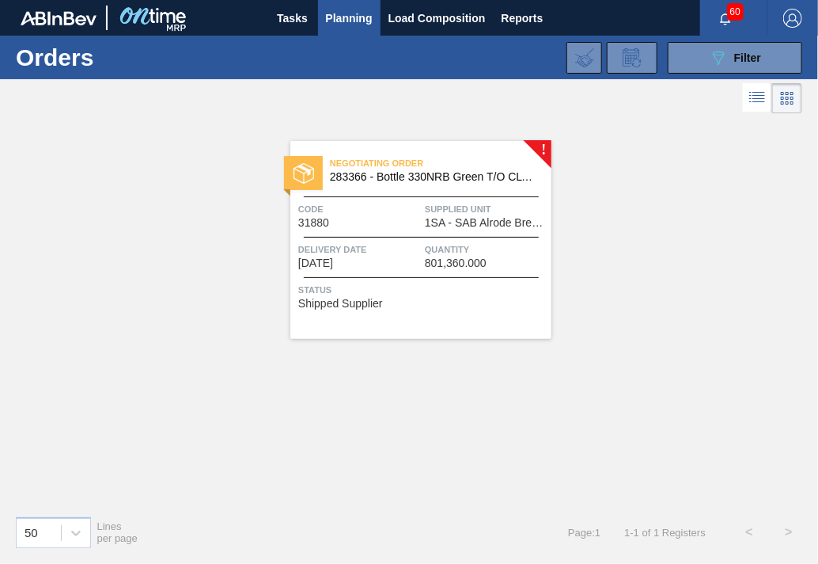
click at [453, 217] on span "1SA - SAB Alrode Brewery" at bounding box center [486, 223] width 123 height 12
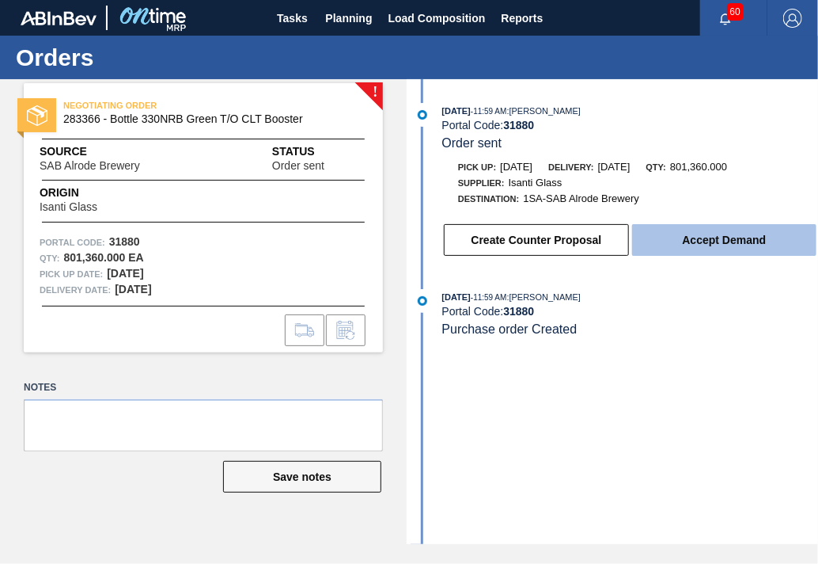
click at [684, 244] on button "Accept Demand" at bounding box center [724, 240] width 184 height 32
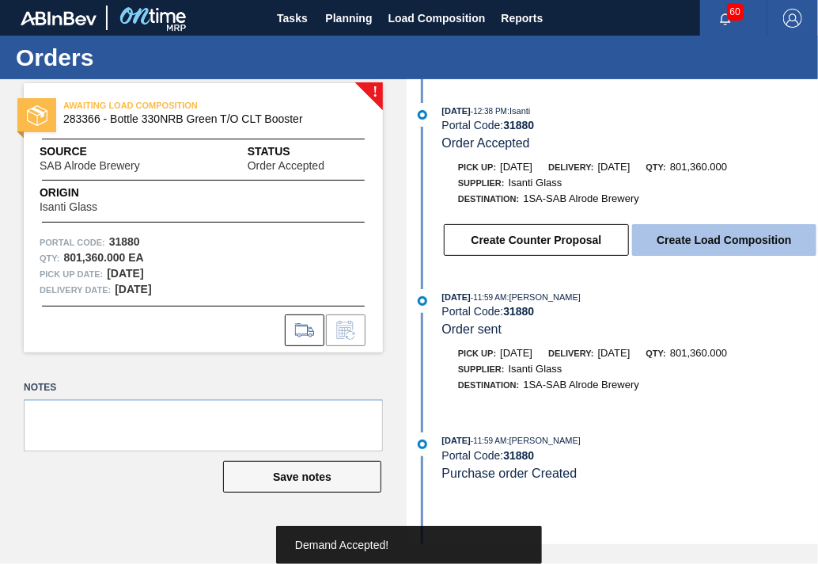
click at [682, 244] on button "Create Load Composition" at bounding box center [724, 240] width 184 height 32
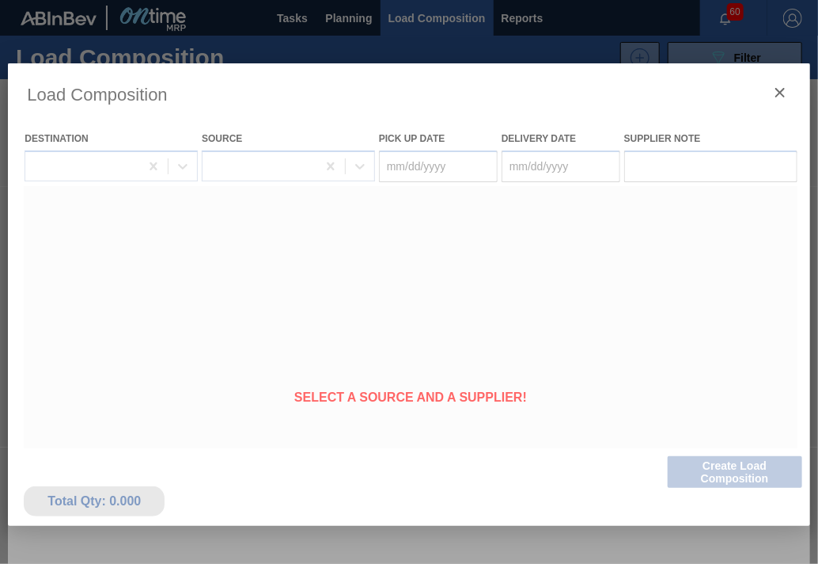
type Date "[DATE]"
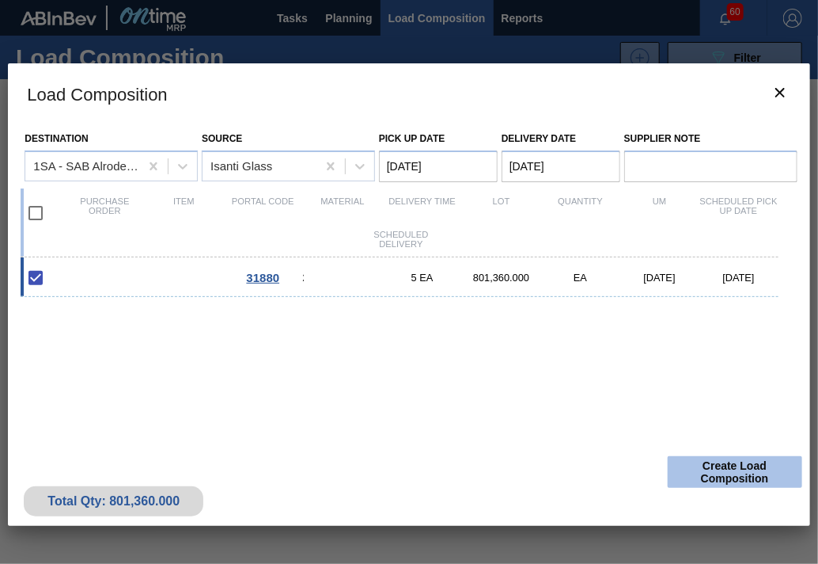
click at [764, 471] on button "Create Load Composition" at bounding box center [735, 472] width 135 height 32
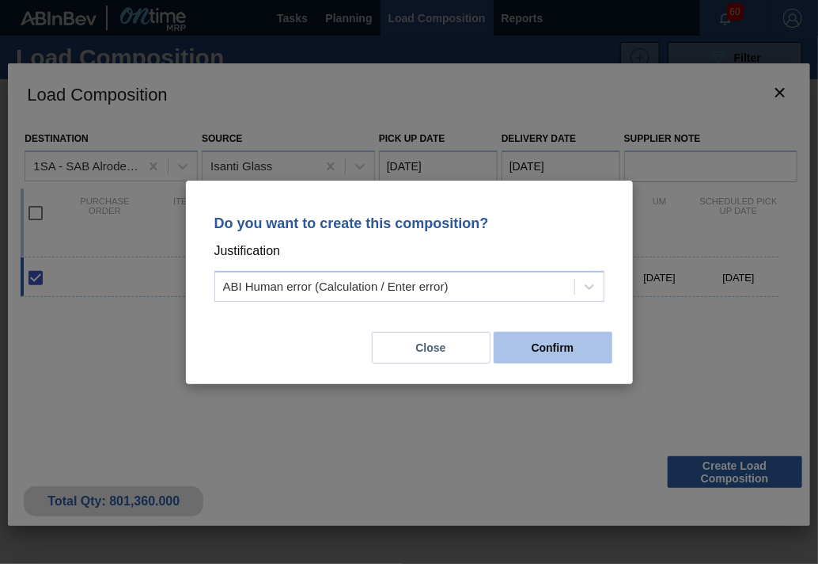
click at [564, 353] on button "Confirm" at bounding box center [553, 348] width 119 height 32
